Goal: Task Accomplishment & Management: Use online tool/utility

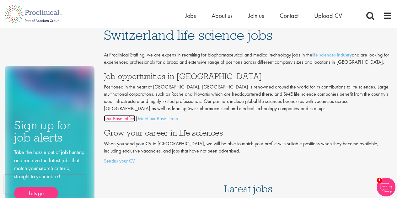
click at [122, 118] on link "Our Basel office" at bounding box center [119, 118] width 31 height 7
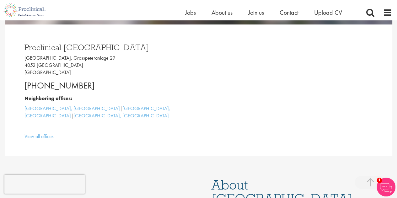
scroll to position [63, 0]
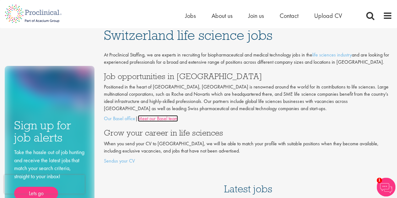
click at [168, 118] on link "Meet our Basel team" at bounding box center [158, 118] width 40 height 7
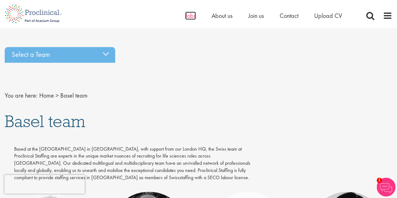
click at [192, 12] on span "Jobs" at bounding box center [190, 16] width 11 height 8
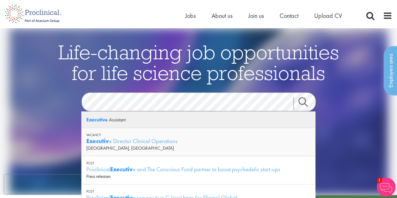
click at [119, 121] on div "Executiv e Assistant" at bounding box center [199, 120] width 234 height 16
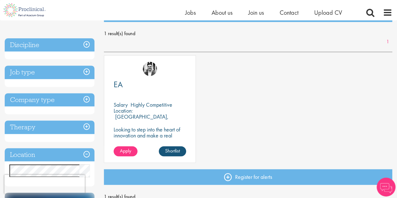
scroll to position [94, 0]
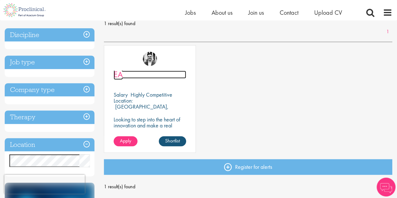
click at [154, 78] on link "EA" at bounding box center [150, 75] width 73 height 8
